Goal: Task Accomplishment & Management: Manage account settings

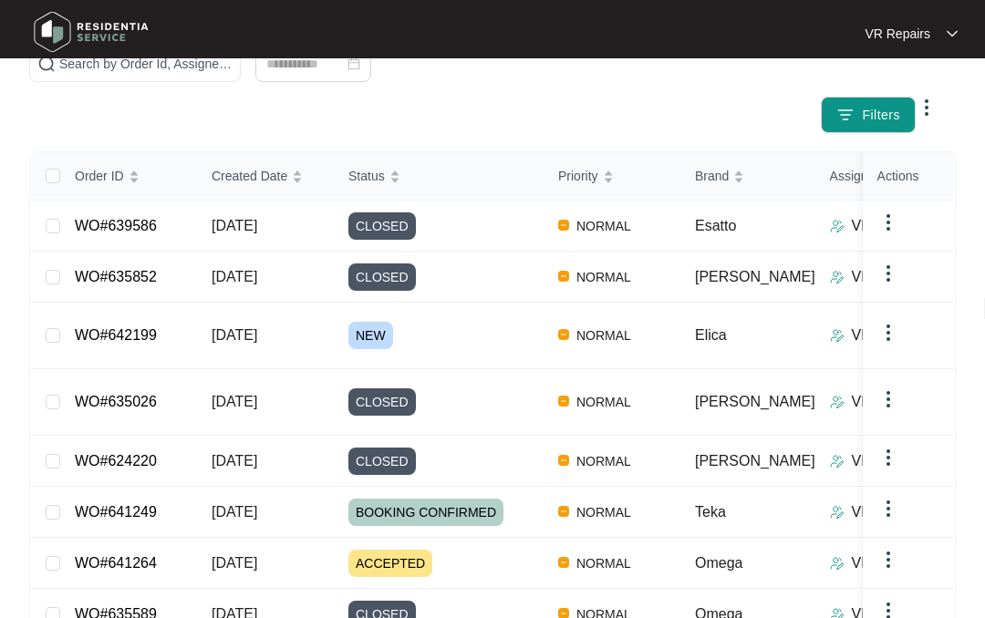
scroll to position [199, 0]
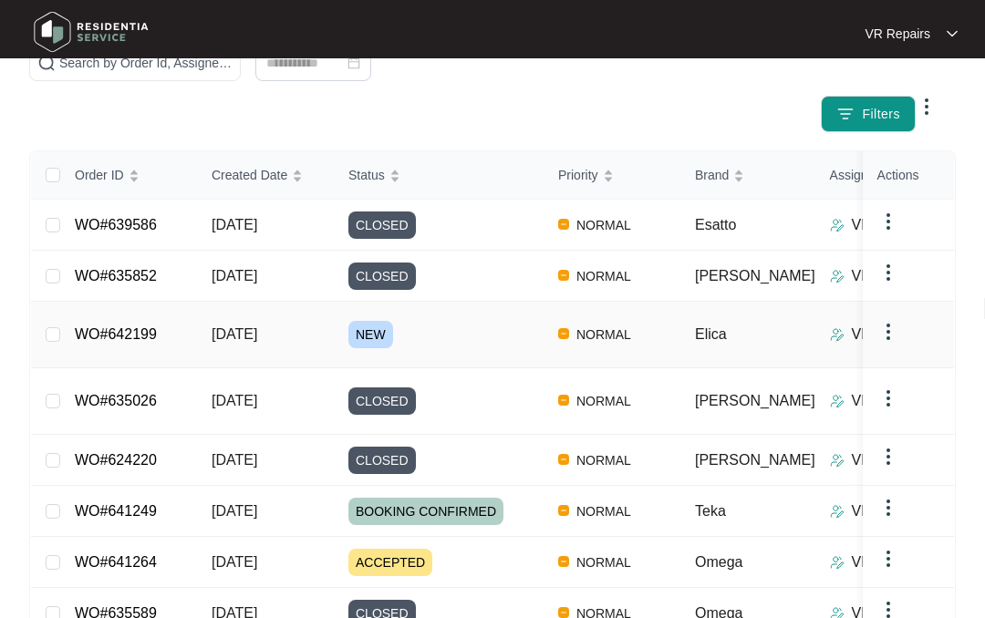
click at [157, 327] on link "WO#642199" at bounding box center [116, 335] width 82 height 16
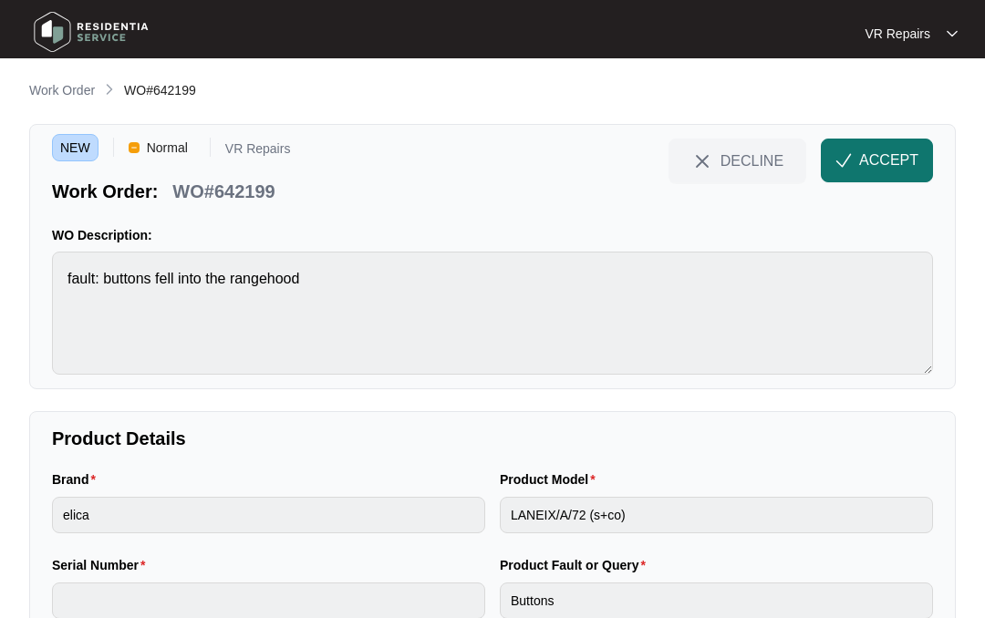
click at [868, 152] on span "ACCEPT" at bounding box center [888, 161] width 59 height 22
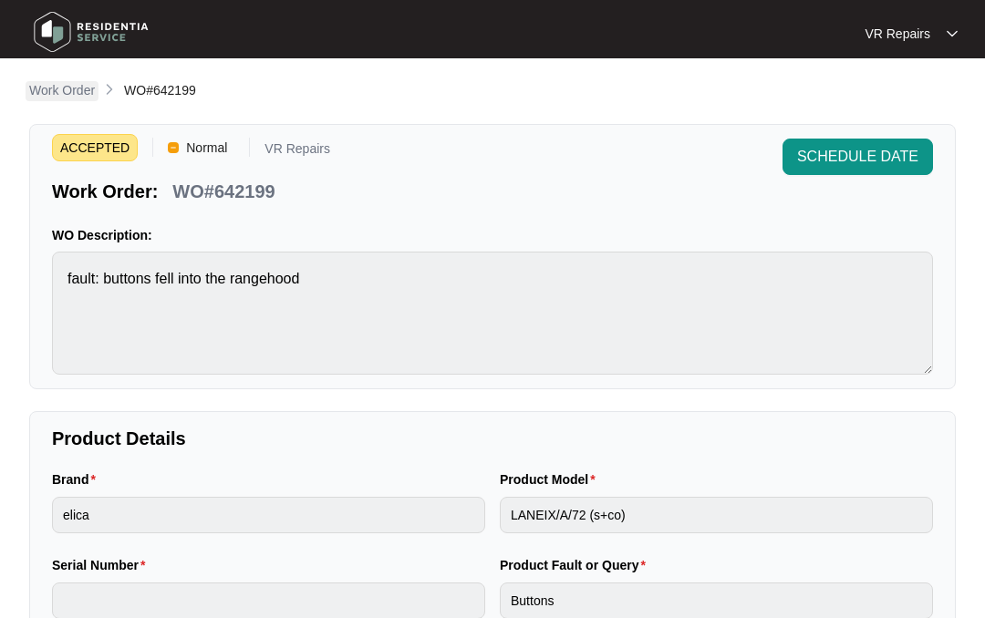
click at [64, 82] on p "Work Order" at bounding box center [62, 90] width 66 height 18
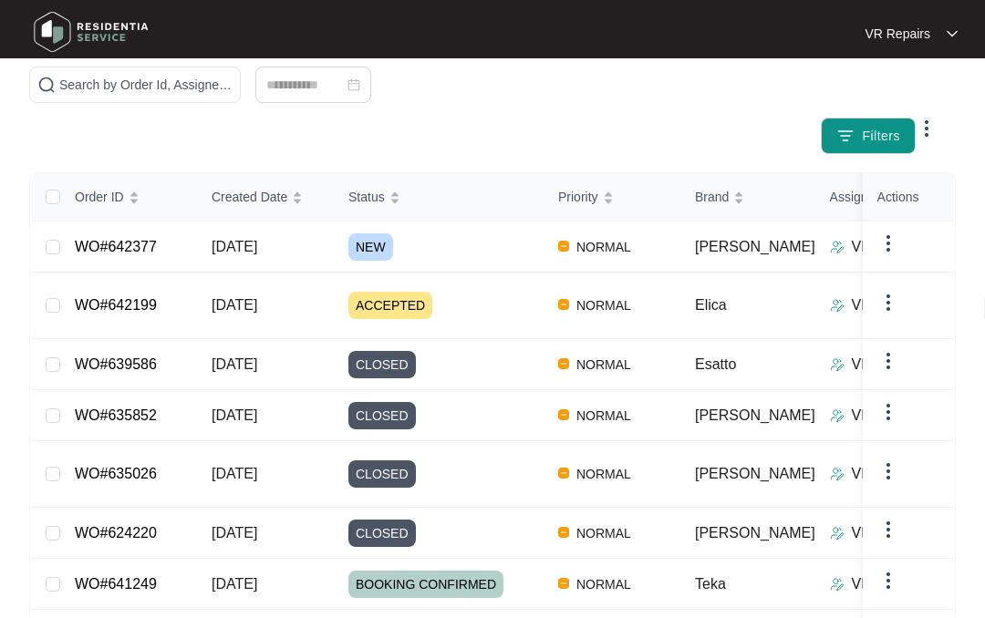
scroll to position [187, 0]
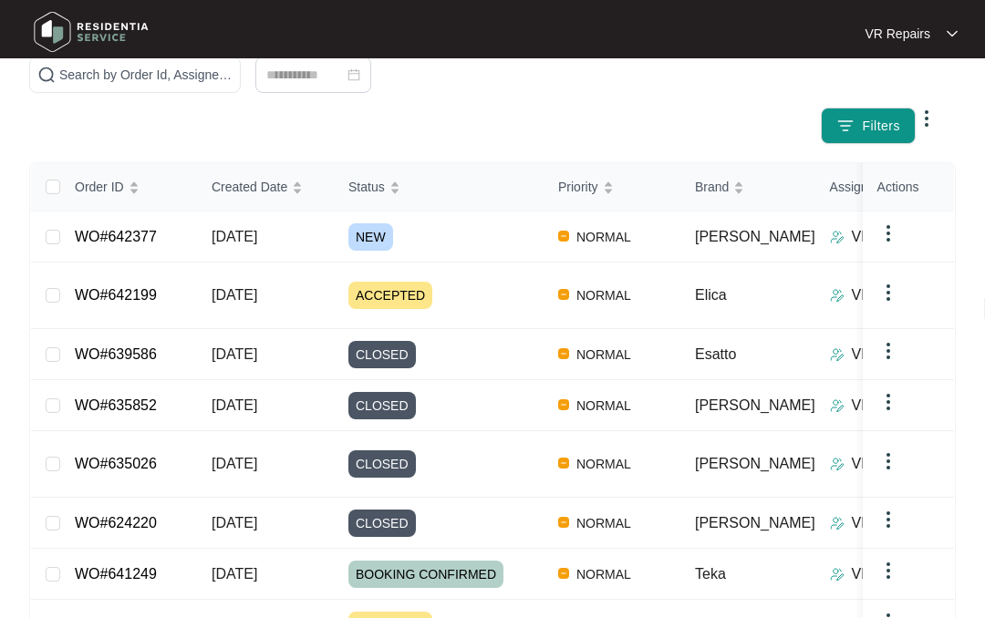
click at [153, 229] on link "WO#642377" at bounding box center [116, 237] width 82 height 16
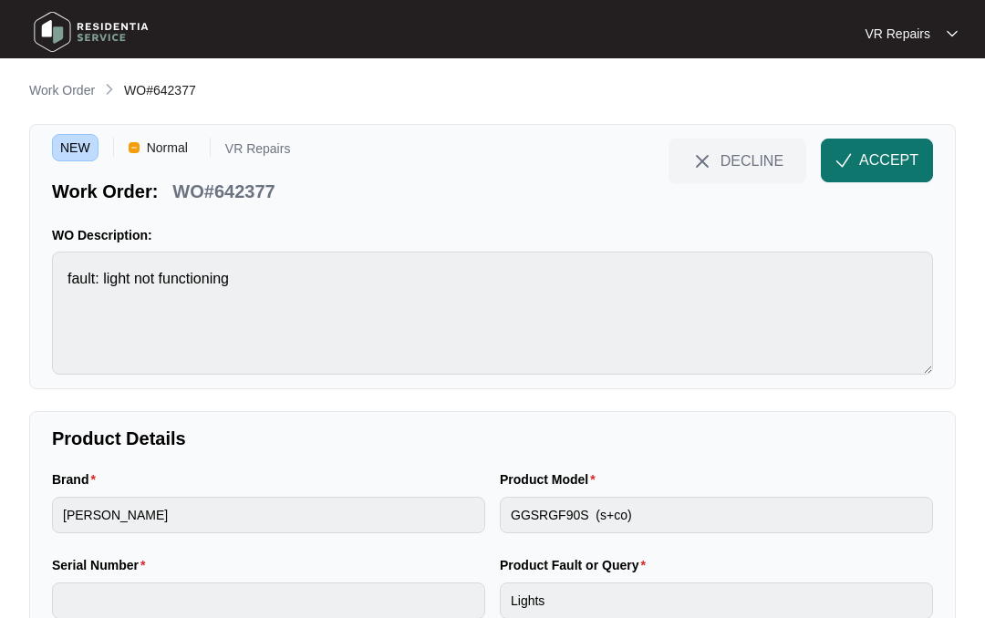
click at [853, 146] on button "ACCEPT" at bounding box center [877, 161] width 112 height 44
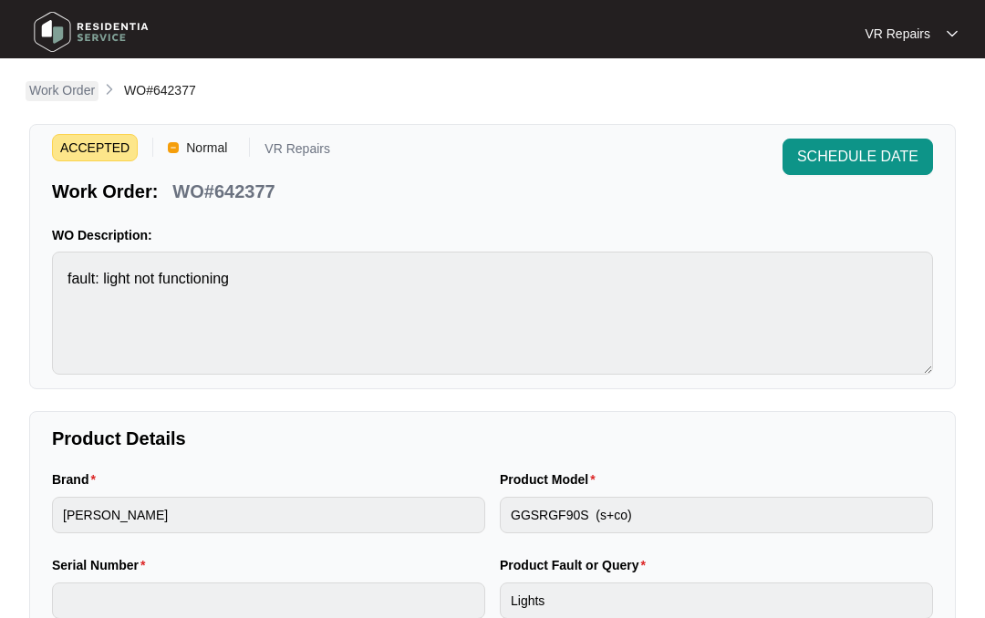
click at [76, 92] on p "Work Order" at bounding box center [62, 90] width 66 height 18
